Goal: Task Accomplishment & Management: Use online tool/utility

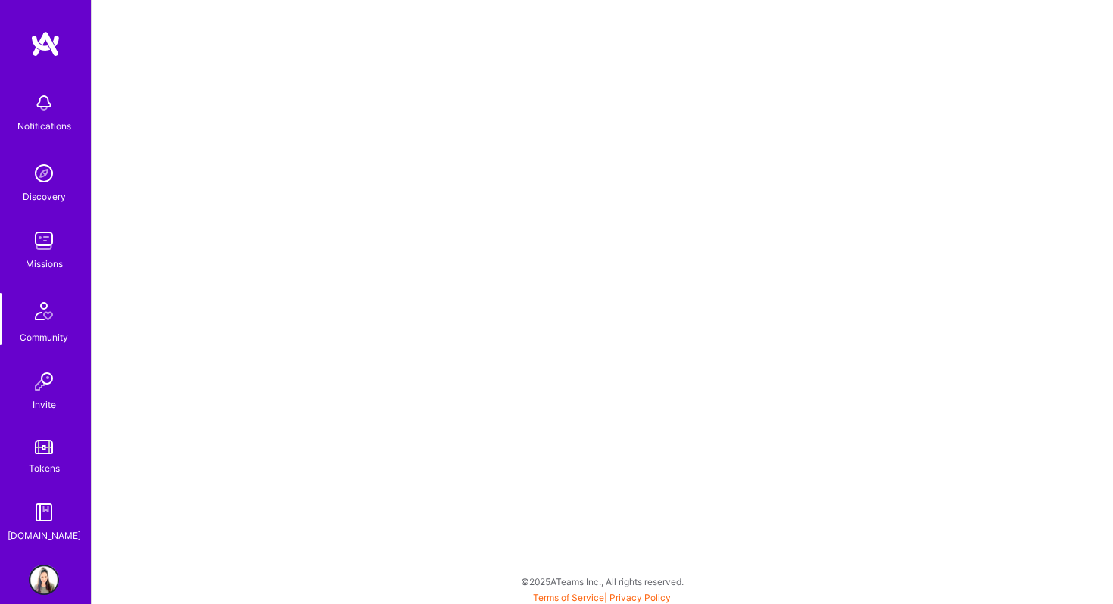
click at [39, 255] on img at bounding box center [44, 241] width 30 height 30
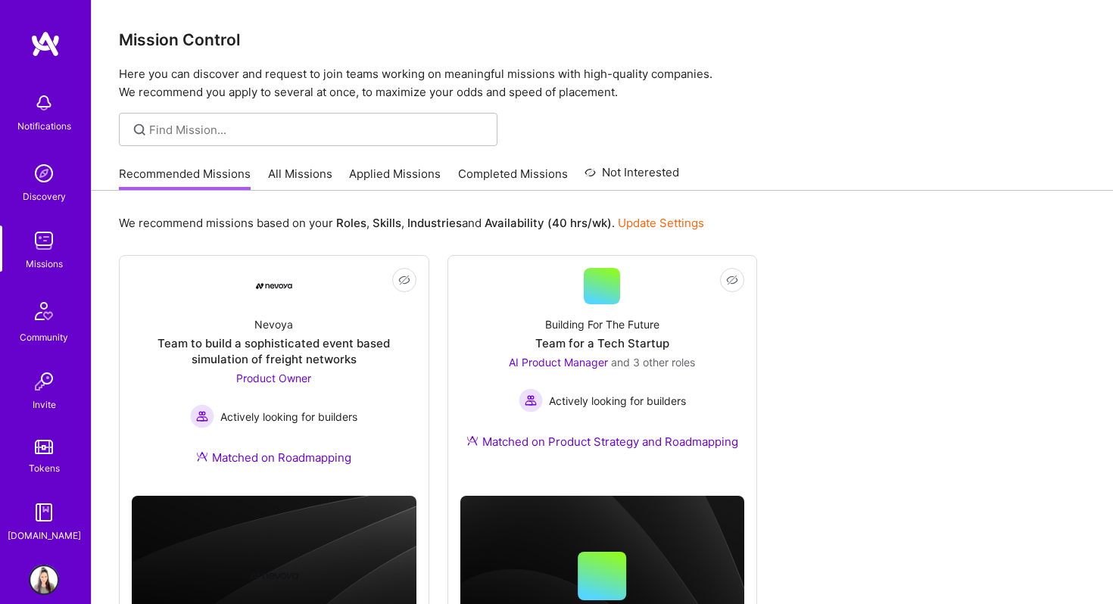
click at [291, 168] on link "All Missions" at bounding box center [300, 178] width 64 height 25
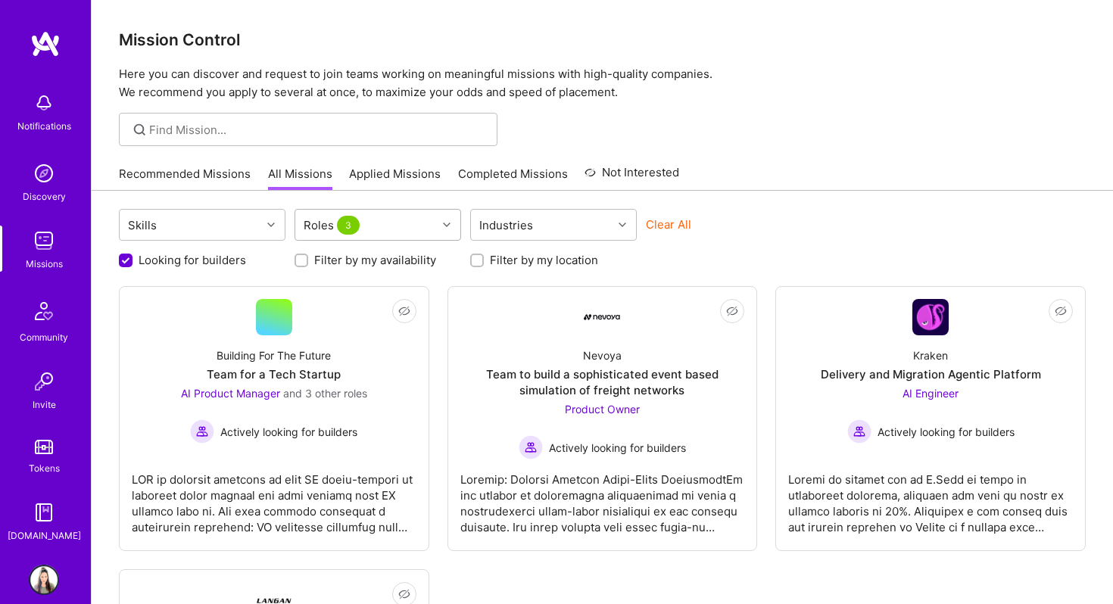
click at [412, 232] on div "Roles 3" at bounding box center [366, 225] width 142 height 30
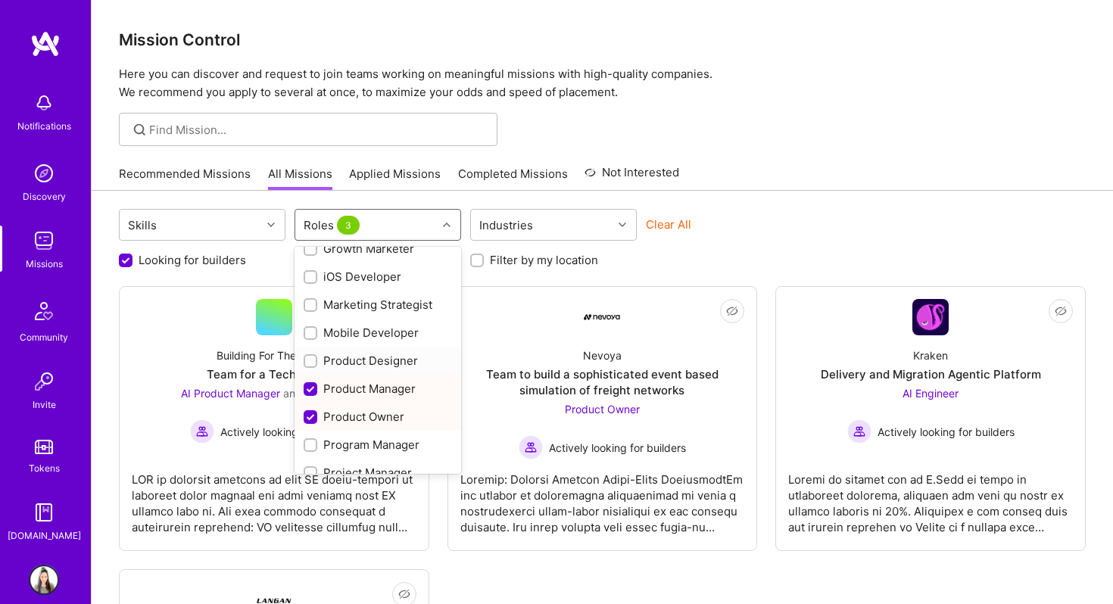
scroll to position [409, 0]
click at [301, 387] on div "Product Manager" at bounding box center [378, 387] width 167 height 28
checkbox input "false"
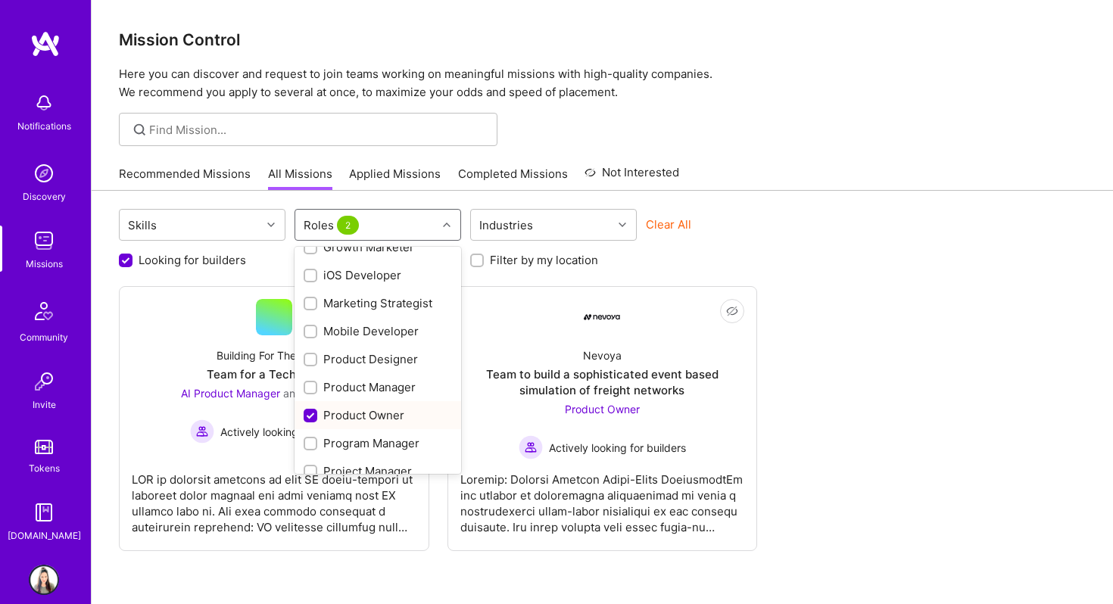
click at [307, 419] on input "checkbox" at bounding box center [312, 417] width 14 height 14
checkbox input "false"
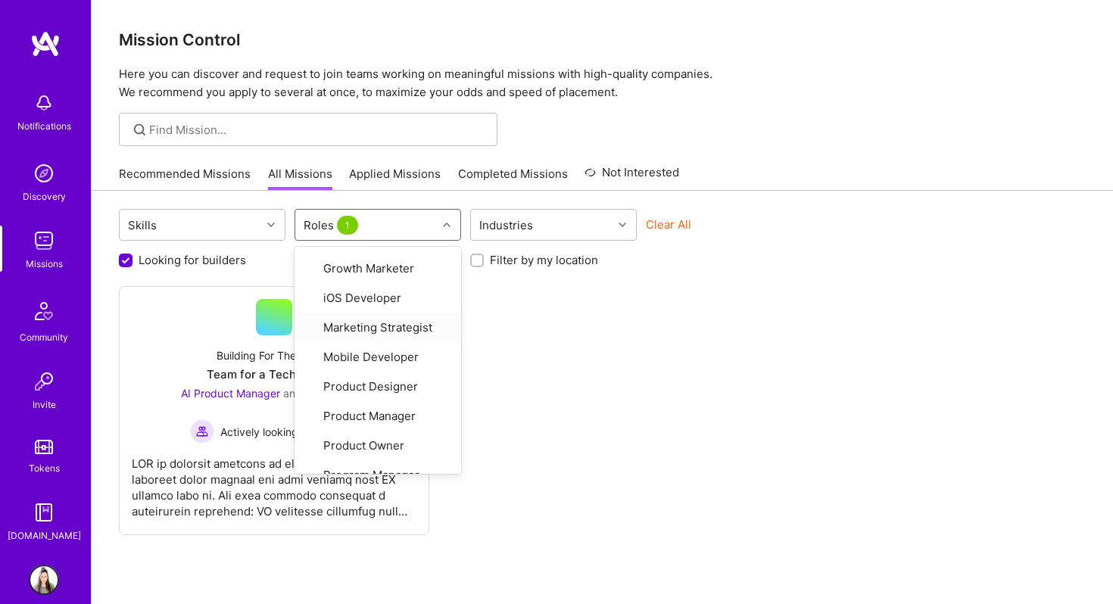
click at [121, 260] on input "Looking for builders" at bounding box center [127, 261] width 14 height 14
checkbox input "false"
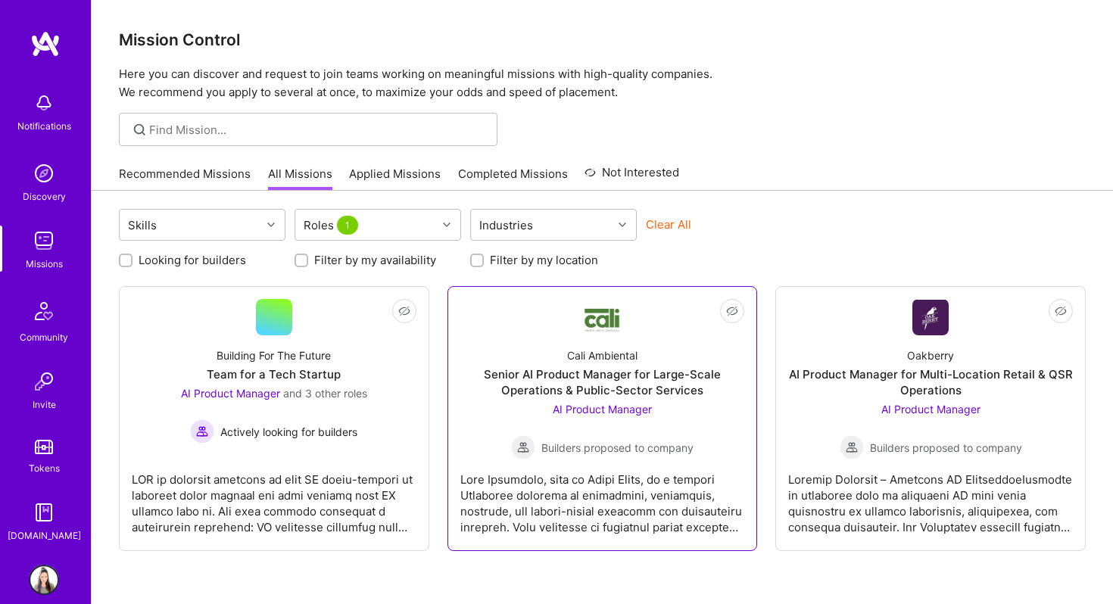
click at [642, 448] on span "Builders proposed to company" at bounding box center [617, 448] width 152 height 16
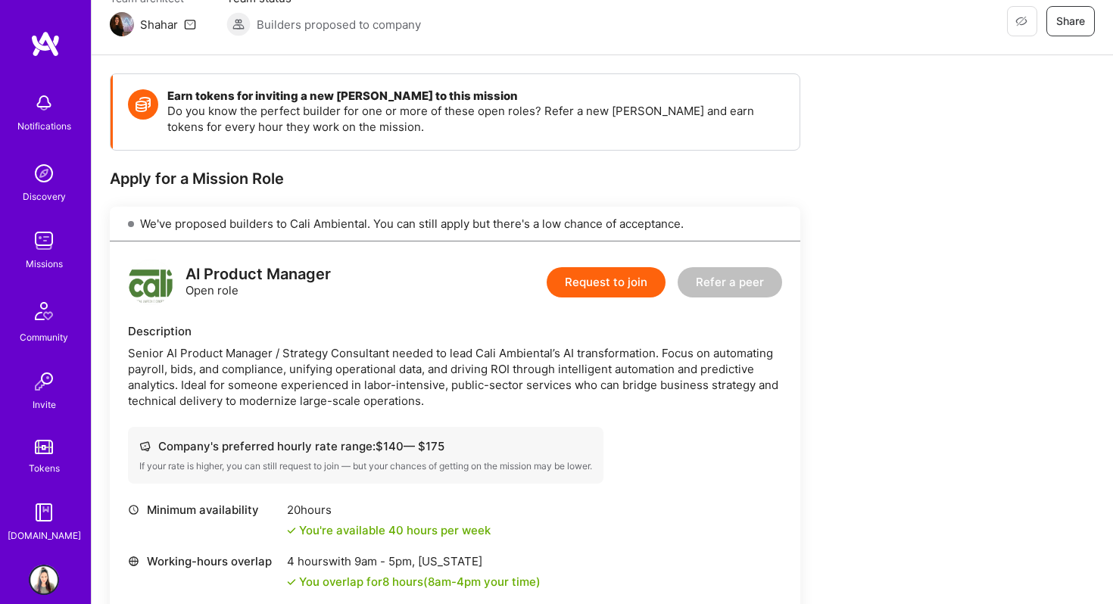
scroll to position [150, 0]
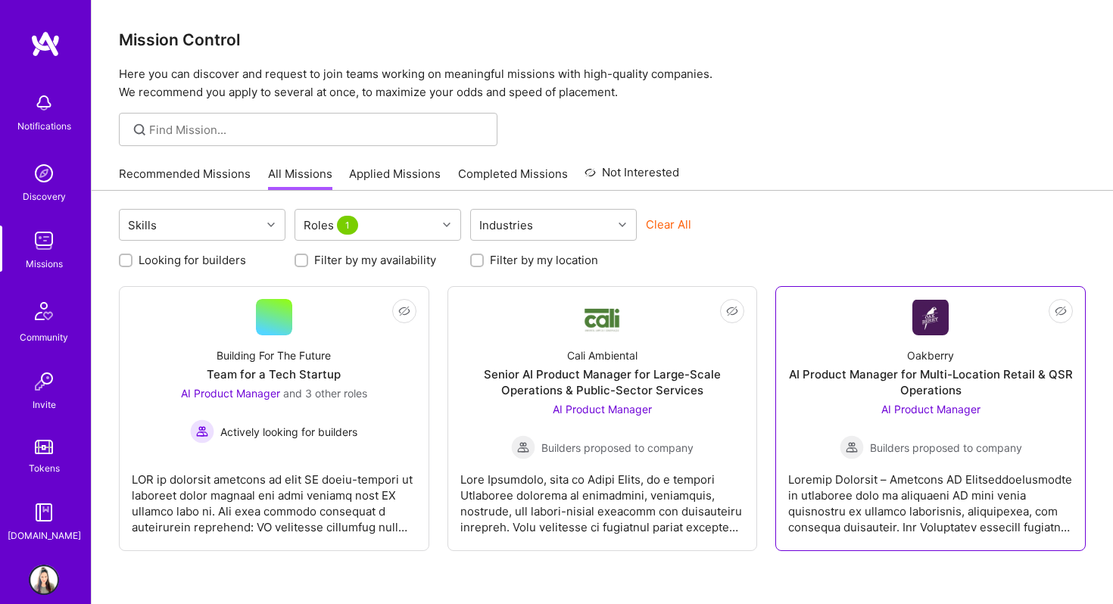
click at [892, 415] on span "AI Product Manager" at bounding box center [930, 409] width 99 height 13
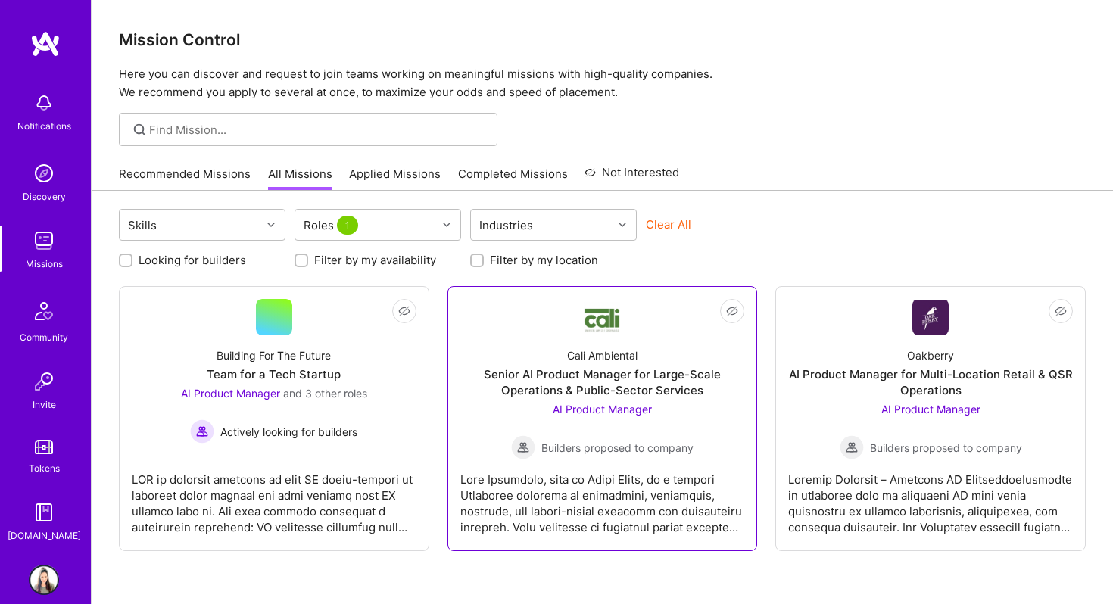
click at [676, 377] on div "Senior AI Product Manager for Large-Scale Operations & Public-Sector Services" at bounding box center [602, 383] width 285 height 32
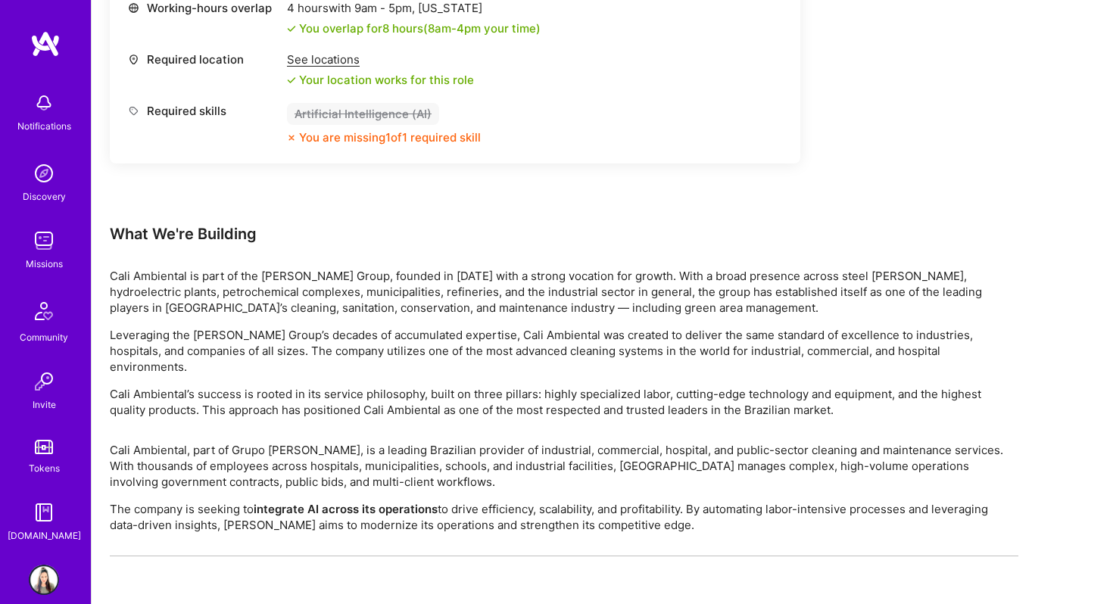
scroll to position [710, 0]
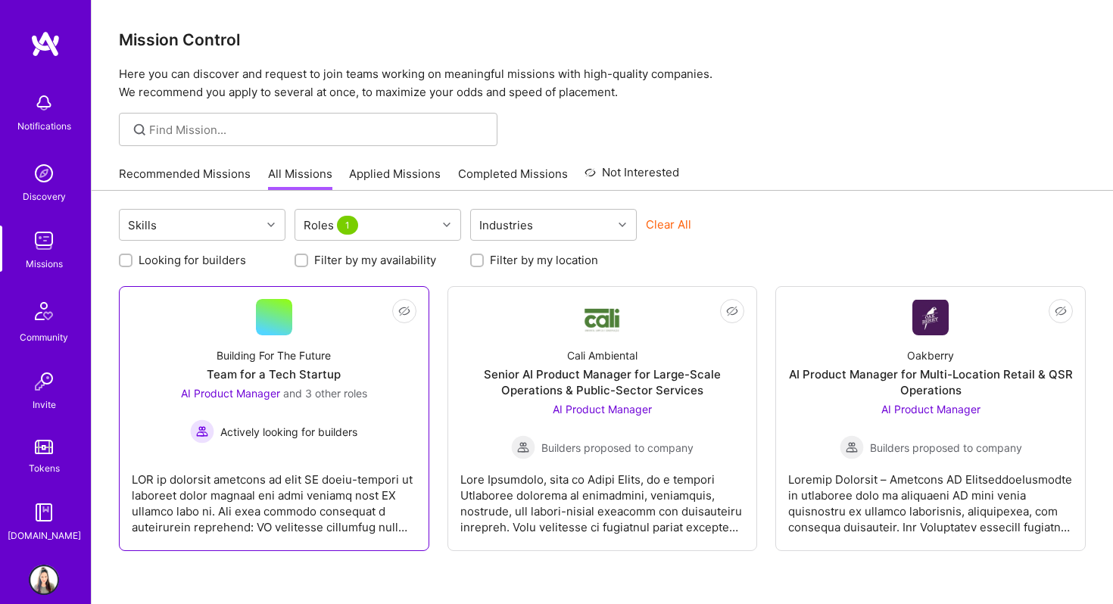
click at [323, 468] on div at bounding box center [274, 498] width 285 height 76
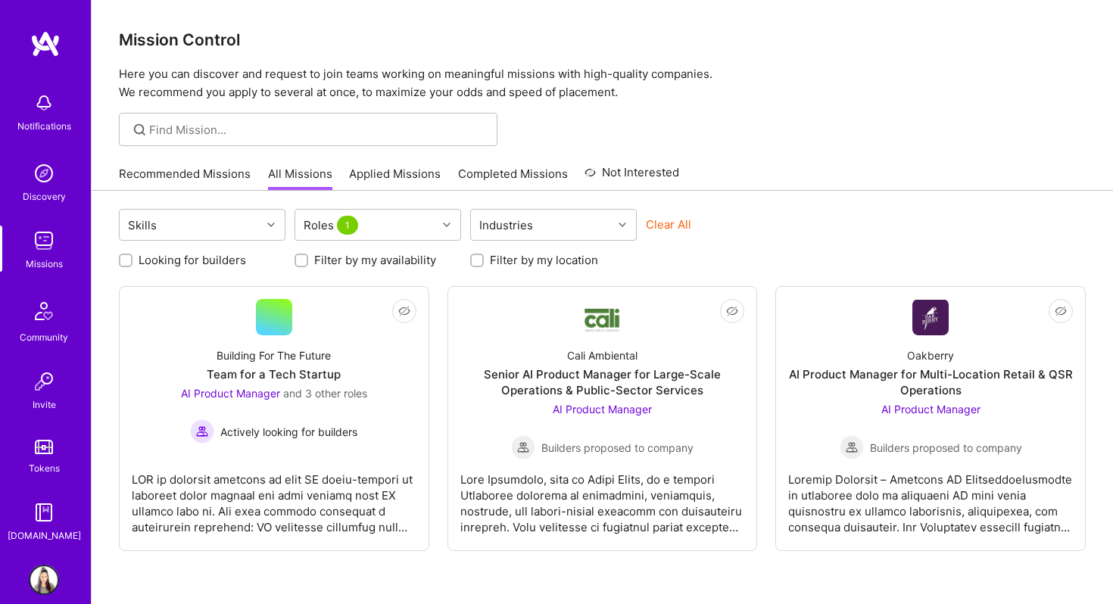
click at [44, 578] on img at bounding box center [44, 580] width 30 height 30
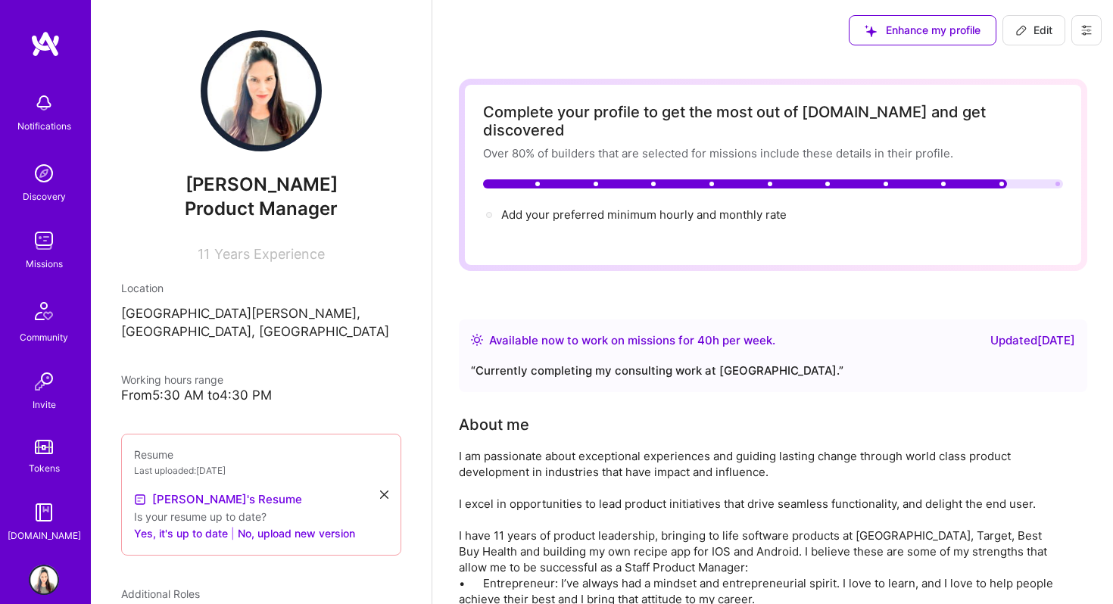
click at [45, 573] on img at bounding box center [44, 580] width 30 height 30
